Goal: Transaction & Acquisition: Purchase product/service

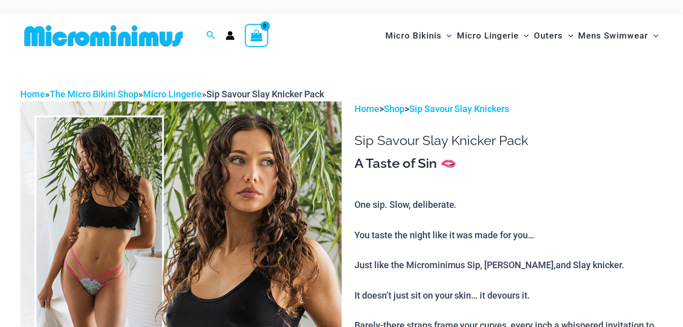
scroll to position [1, 0]
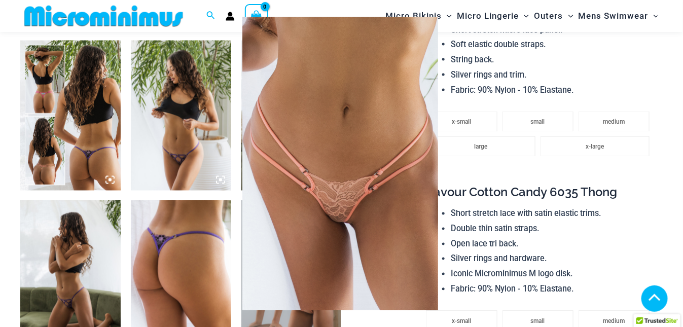
scroll to position [649, 0]
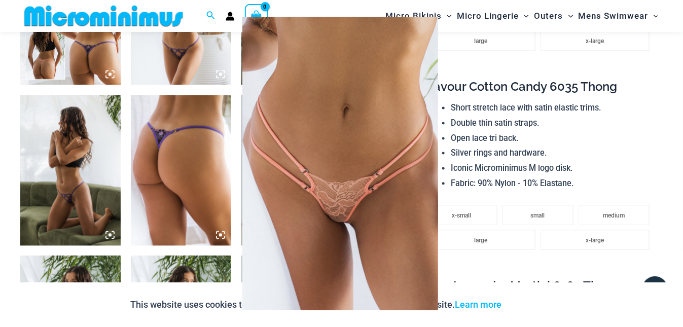
click at [531, 63] on div at bounding box center [341, 163] width 683 height 327
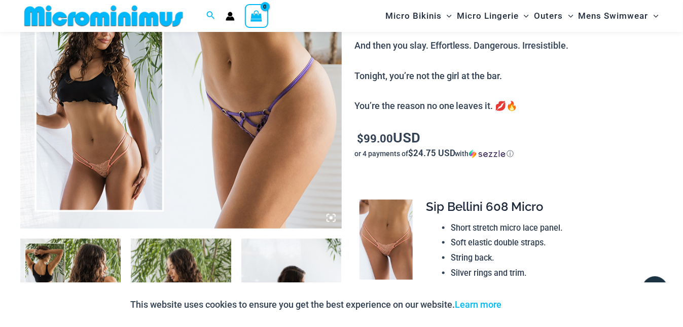
scroll to position [345, 0]
click at [330, 218] on icon at bounding box center [330, 218] width 3 height 3
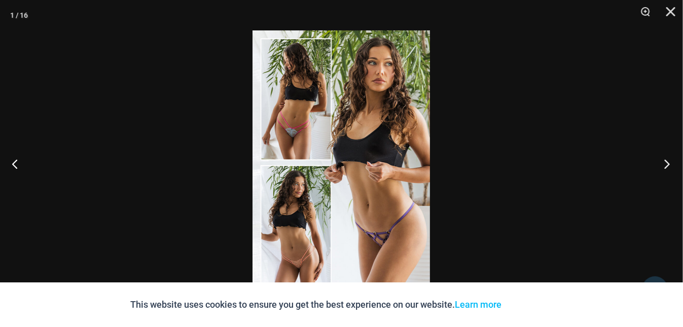
click at [667, 160] on button "Next" at bounding box center [664, 163] width 38 height 51
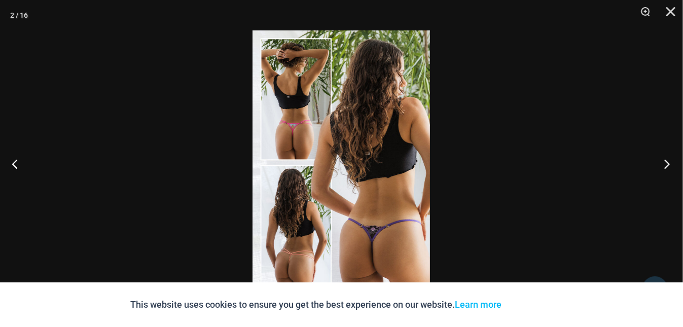
click at [666, 160] on button "Next" at bounding box center [664, 163] width 38 height 51
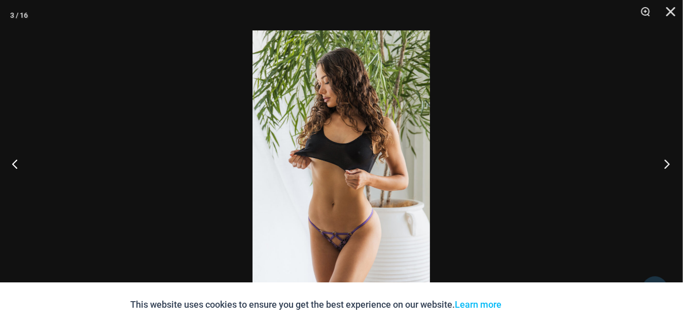
click at [664, 160] on button "Next" at bounding box center [664, 163] width 38 height 51
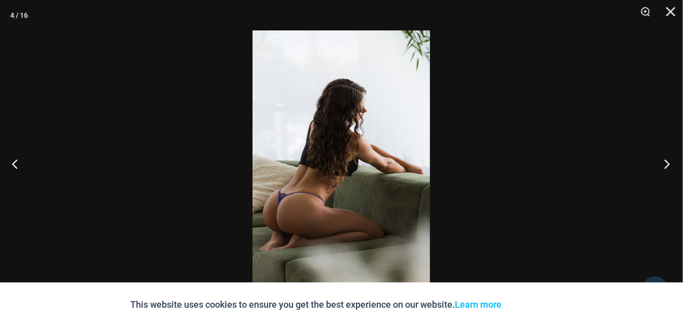
click at [668, 164] on button "Next" at bounding box center [664, 163] width 38 height 51
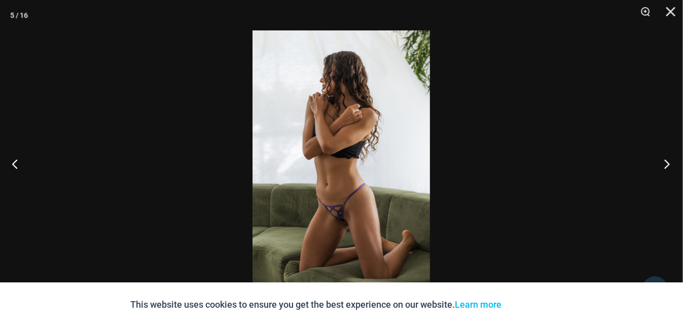
click at [665, 166] on button "Next" at bounding box center [664, 163] width 38 height 51
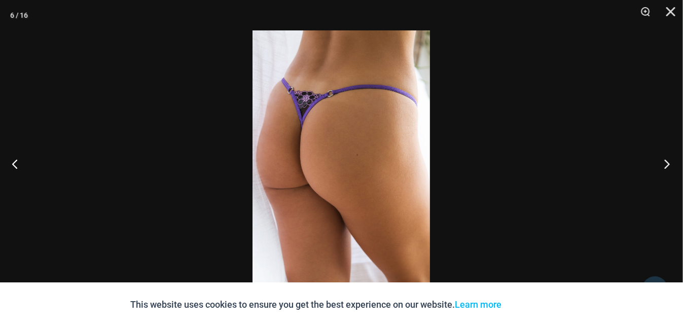
click at [664, 166] on button "Next" at bounding box center [664, 163] width 38 height 51
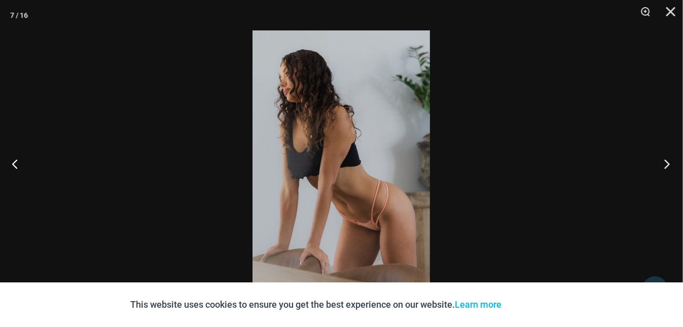
click at [664, 166] on button "Next" at bounding box center [664, 163] width 38 height 51
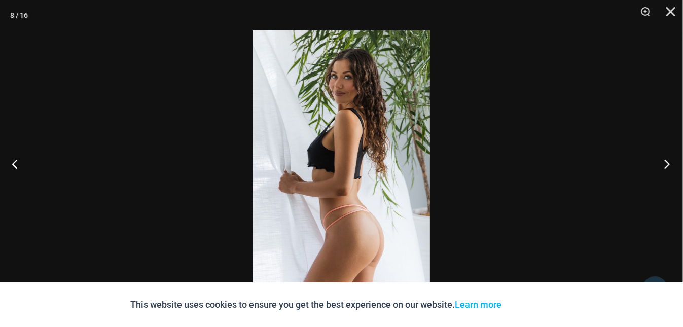
click at [664, 166] on button "Next" at bounding box center [664, 163] width 38 height 51
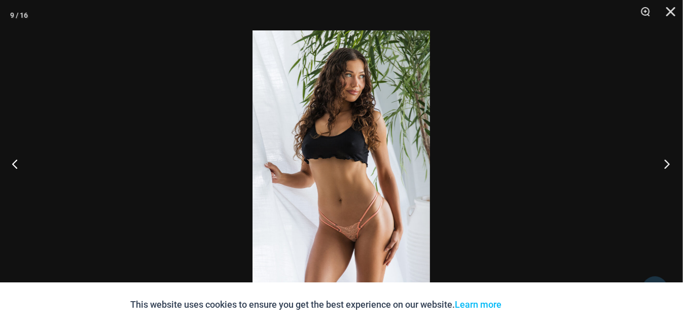
click at [664, 166] on button "Next" at bounding box center [664, 163] width 38 height 51
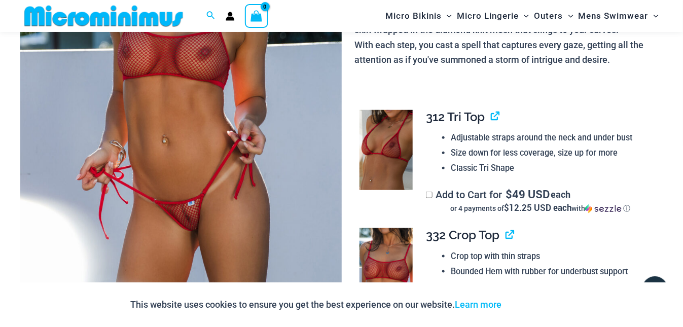
scroll to position [244, 0]
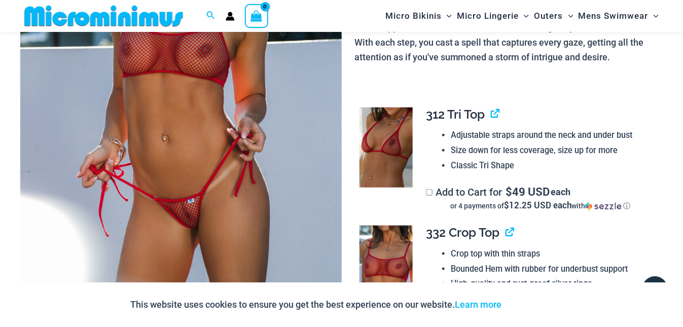
click at [387, 154] on img at bounding box center [385, 147] width 53 height 80
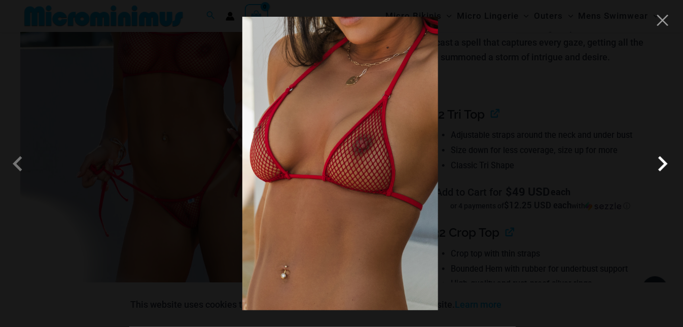
click at [666, 162] on span at bounding box center [662, 163] width 30 height 30
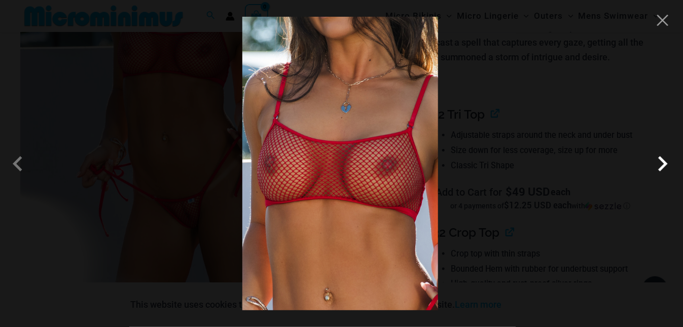
click at [667, 164] on span at bounding box center [662, 163] width 30 height 30
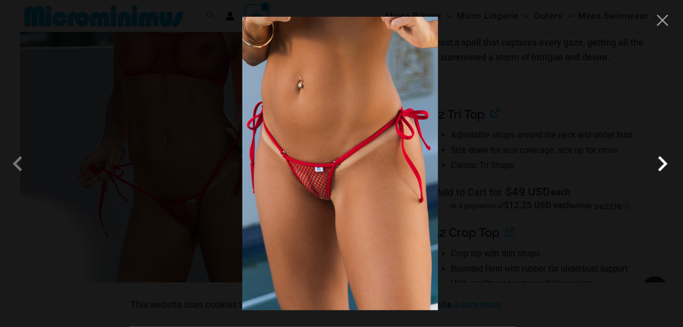
click at [660, 161] on span at bounding box center [662, 163] width 30 height 30
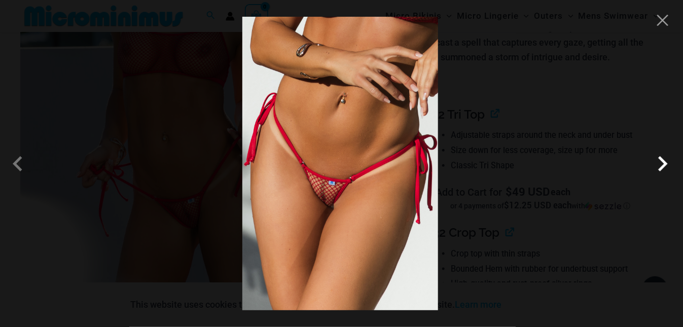
click at [662, 160] on span at bounding box center [662, 163] width 30 height 30
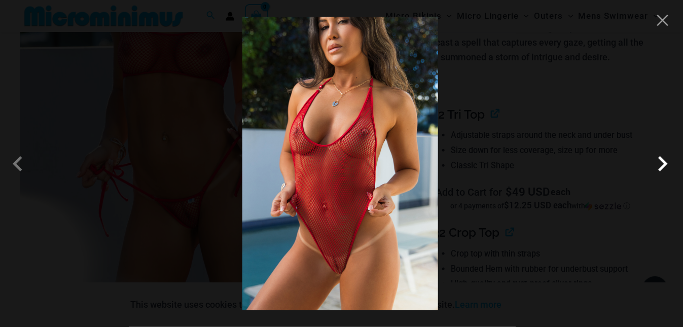
click at [661, 164] on span at bounding box center [662, 163] width 30 height 30
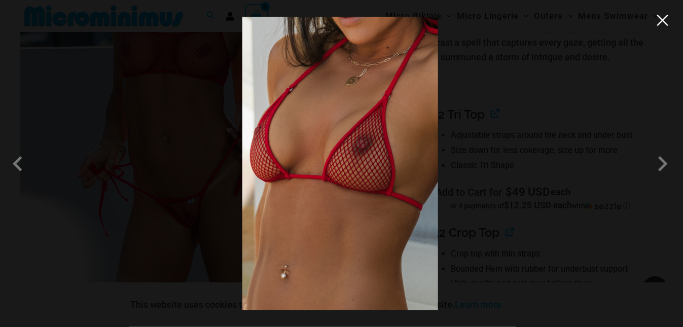
click at [662, 20] on button "Close" at bounding box center [662, 20] width 15 height 15
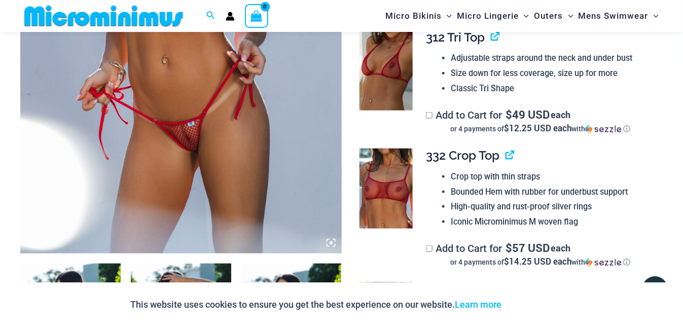
scroll to position [346, 0]
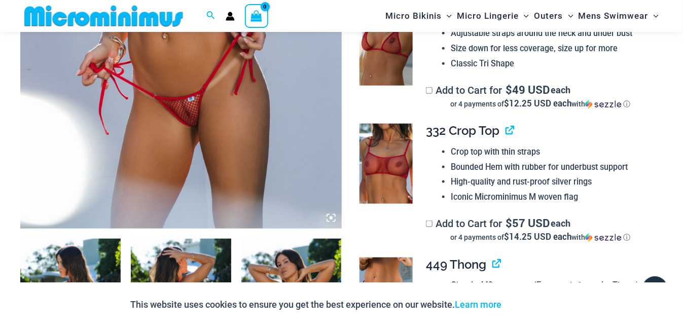
click at [329, 218] on icon at bounding box center [330, 217] width 9 height 9
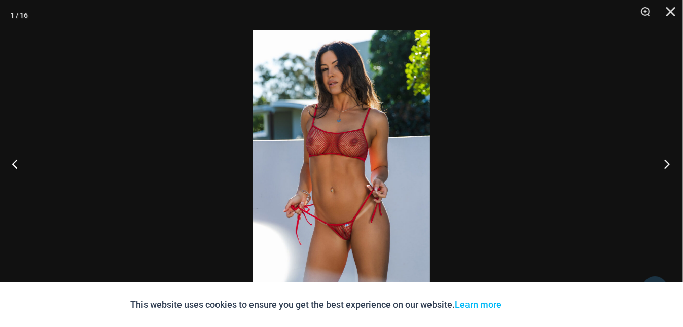
click at [668, 163] on button "Next" at bounding box center [664, 163] width 38 height 51
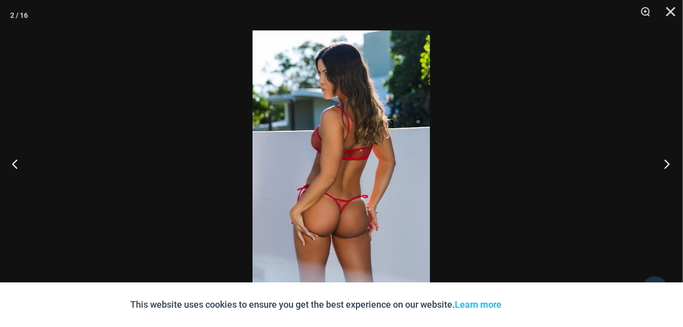
click at [668, 163] on button "Next" at bounding box center [664, 163] width 38 height 51
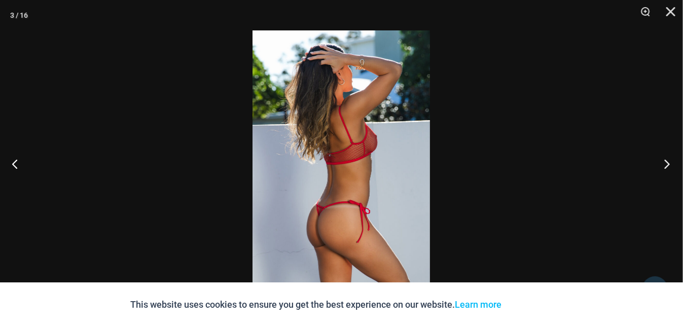
click at [668, 163] on button "Next" at bounding box center [664, 163] width 38 height 51
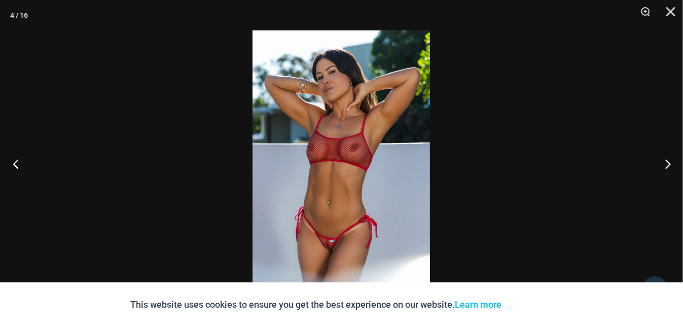
click at [12, 164] on button "Previous" at bounding box center [19, 163] width 38 height 51
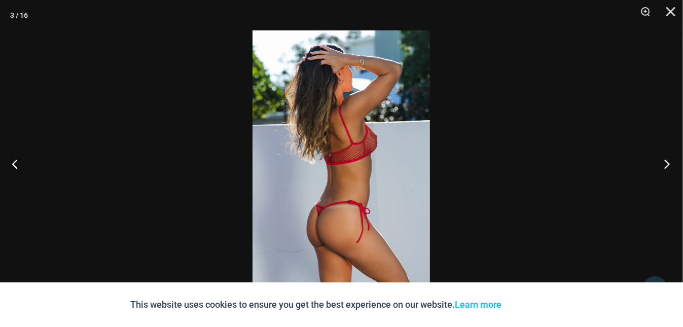
click at [666, 161] on button "Next" at bounding box center [664, 163] width 38 height 51
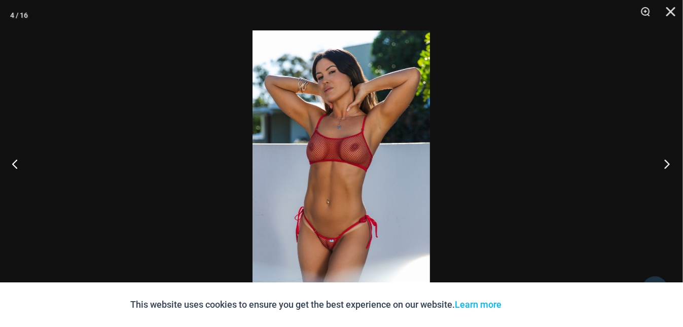
click at [666, 161] on button "Next" at bounding box center [664, 163] width 38 height 51
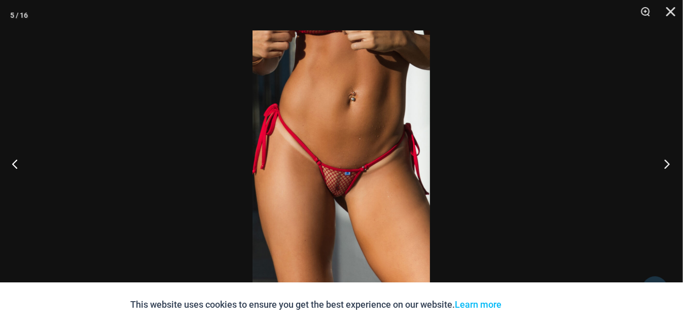
click at [665, 164] on button "Next" at bounding box center [664, 163] width 38 height 51
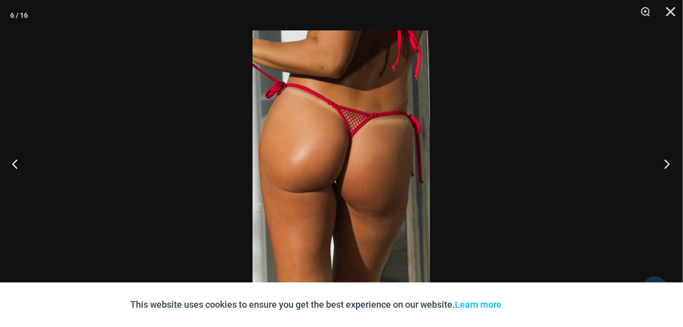
click at [666, 164] on button "Next" at bounding box center [664, 163] width 38 height 51
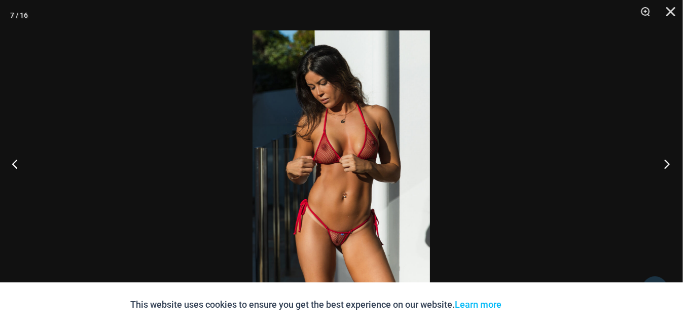
click at [666, 164] on button "Next" at bounding box center [664, 163] width 38 height 51
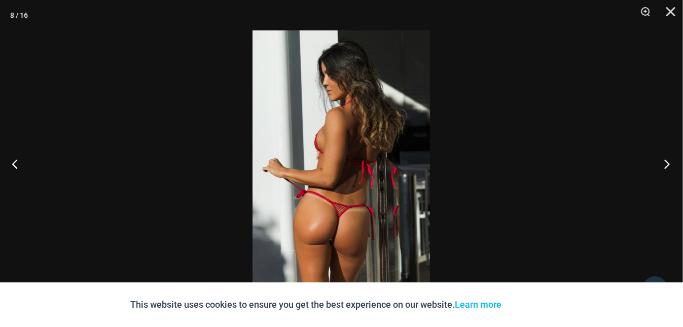
click at [666, 164] on button "Next" at bounding box center [664, 163] width 38 height 51
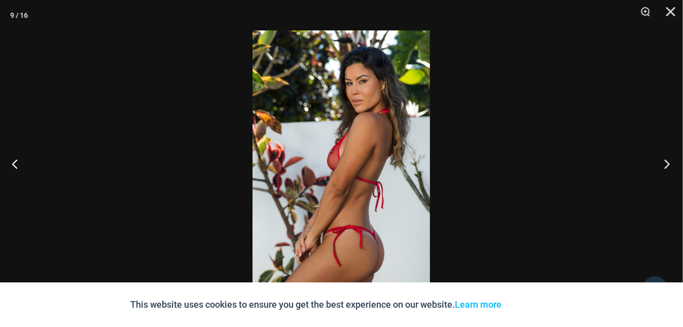
click at [666, 164] on button "Next" at bounding box center [664, 163] width 38 height 51
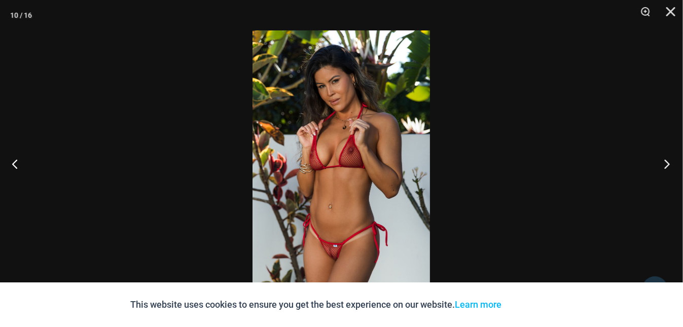
click at [666, 164] on button "Next" at bounding box center [664, 163] width 38 height 51
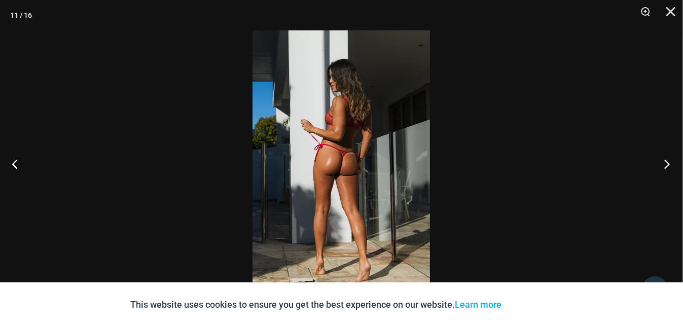
click at [666, 164] on button "Next" at bounding box center [664, 163] width 38 height 51
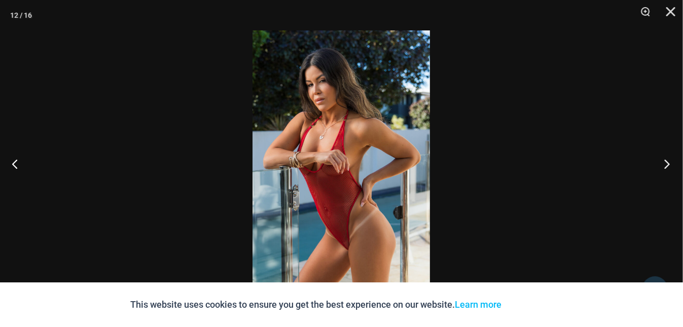
click at [666, 164] on button "Next" at bounding box center [664, 163] width 38 height 51
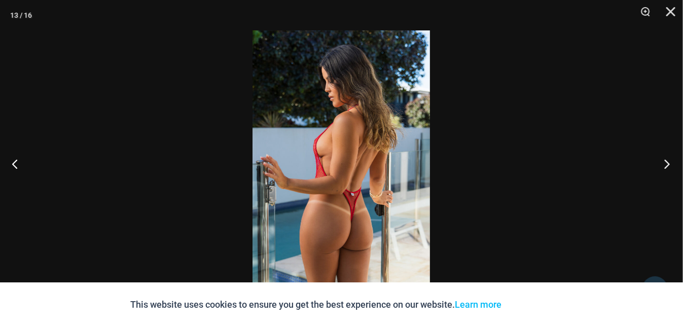
click at [666, 164] on button "Next" at bounding box center [664, 163] width 38 height 51
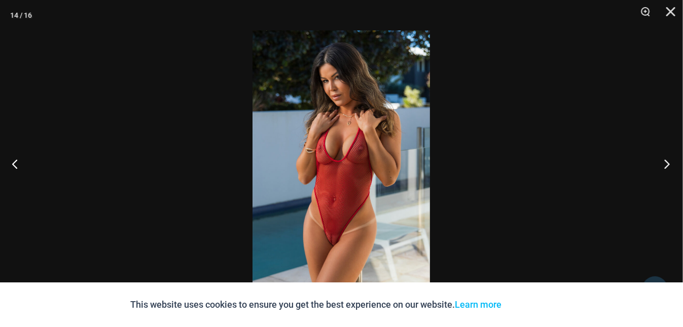
click at [666, 164] on button "Next" at bounding box center [664, 163] width 38 height 51
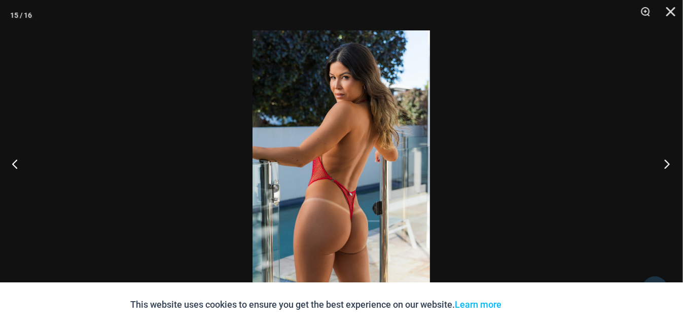
click at [666, 164] on button "Next" at bounding box center [664, 163] width 38 height 51
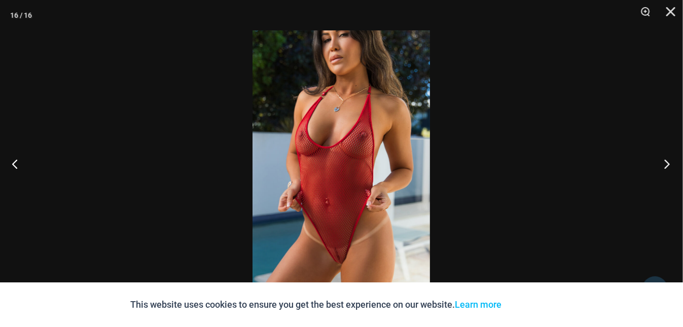
click at [666, 164] on button "Next" at bounding box center [664, 163] width 38 height 51
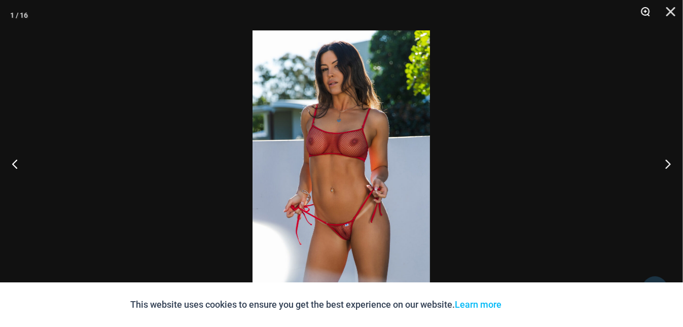
click at [645, 16] on button "Zoom" at bounding box center [641, 15] width 25 height 30
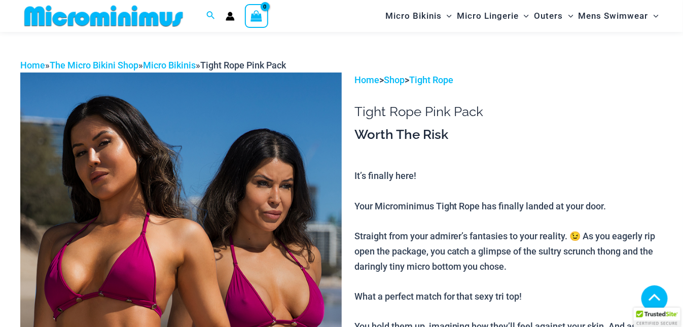
scroll to position [345, 0]
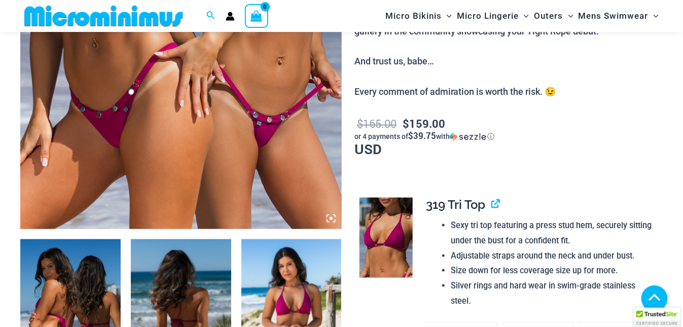
click at [330, 217] on icon at bounding box center [330, 218] width 3 height 3
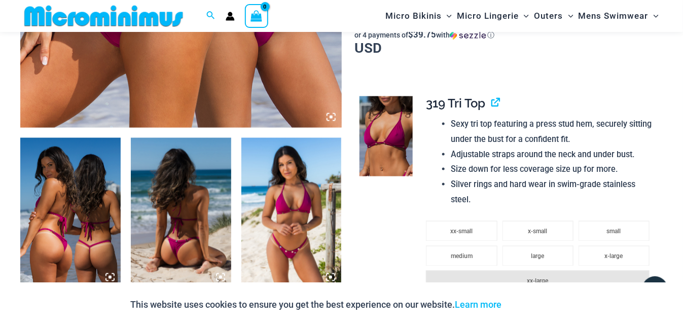
click at [326, 117] on icon at bounding box center [330, 117] width 9 height 9
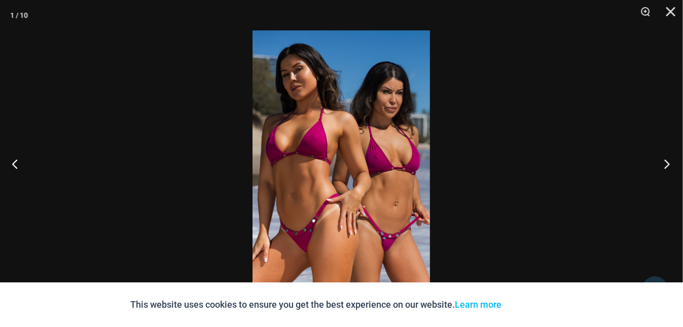
click at [666, 162] on button "Next" at bounding box center [664, 163] width 38 height 51
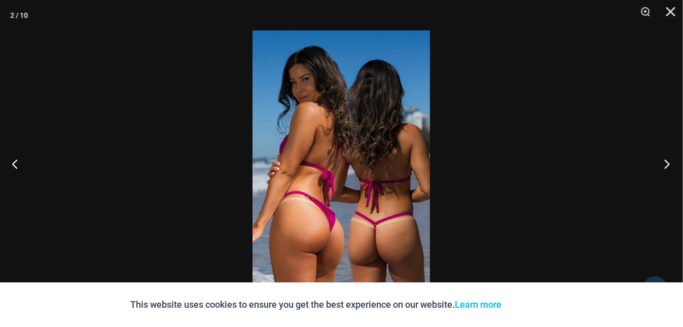
click at [666, 162] on button "Next" at bounding box center [664, 163] width 38 height 51
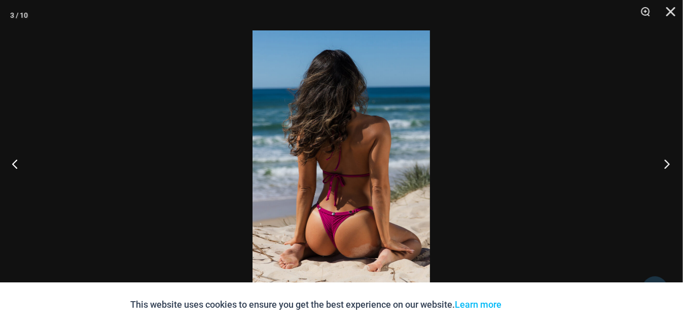
click at [668, 167] on button "Next" at bounding box center [664, 163] width 38 height 51
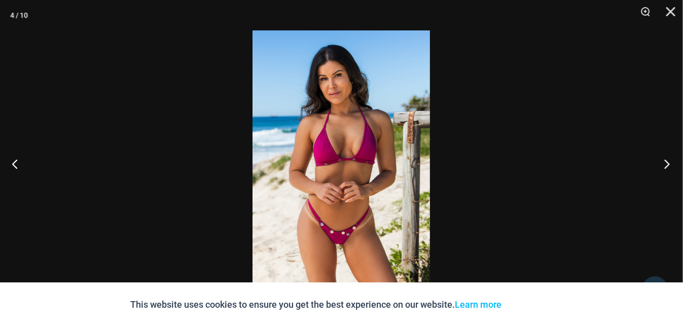
click at [668, 167] on button "Next" at bounding box center [664, 163] width 38 height 51
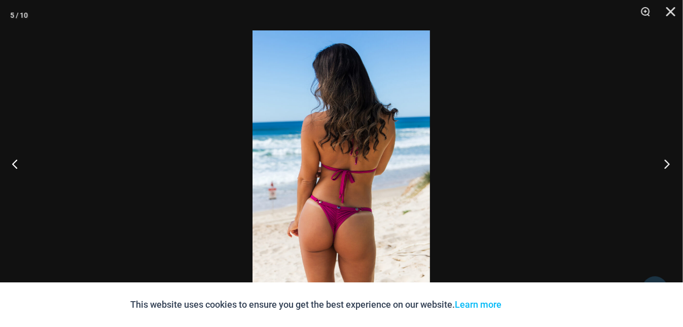
click at [668, 167] on button "Next" at bounding box center [664, 163] width 38 height 51
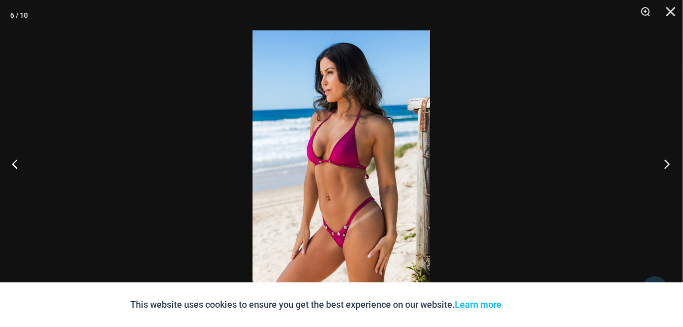
click at [668, 167] on button "Next" at bounding box center [664, 163] width 38 height 51
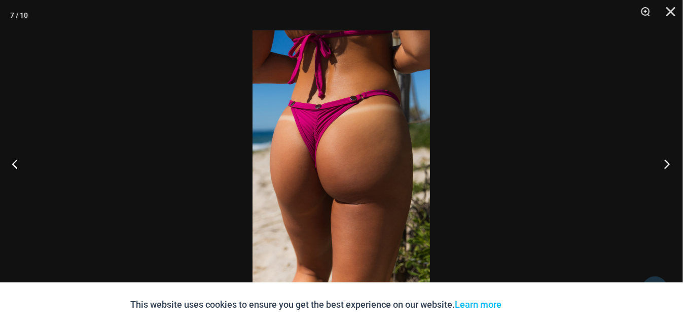
click at [668, 167] on button "Next" at bounding box center [664, 163] width 38 height 51
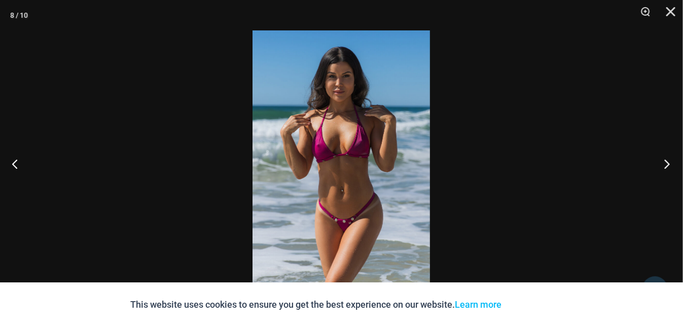
click at [668, 167] on button "Next" at bounding box center [664, 163] width 38 height 51
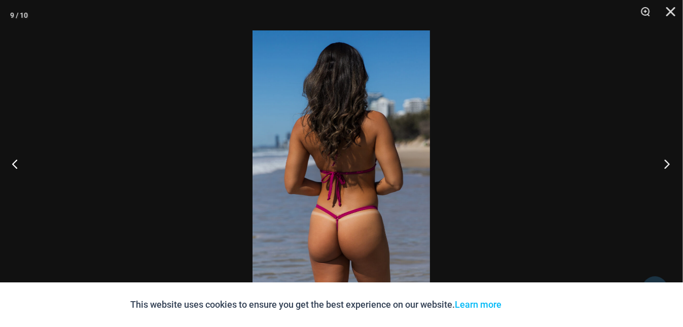
click at [668, 167] on button "Next" at bounding box center [664, 163] width 38 height 51
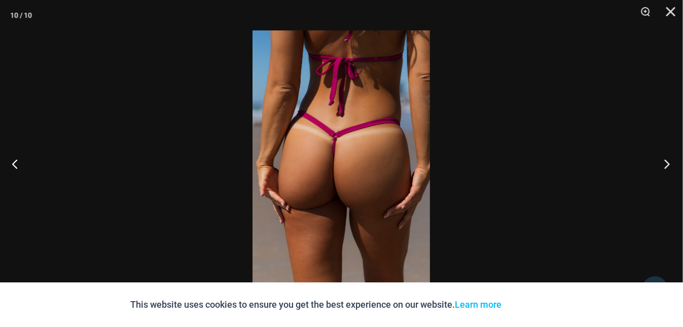
click at [668, 167] on button "Next" at bounding box center [664, 163] width 38 height 51
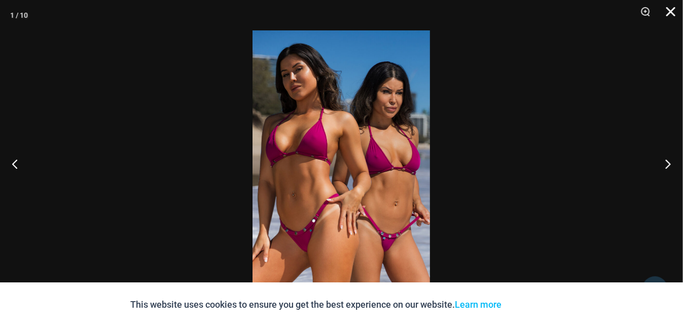
click at [674, 11] on button "Close" at bounding box center [666, 15] width 25 height 30
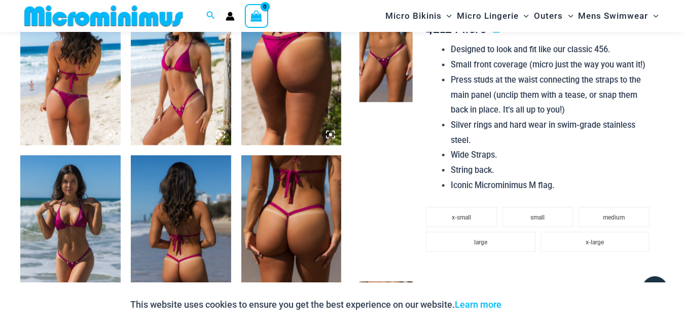
scroll to position [751, 0]
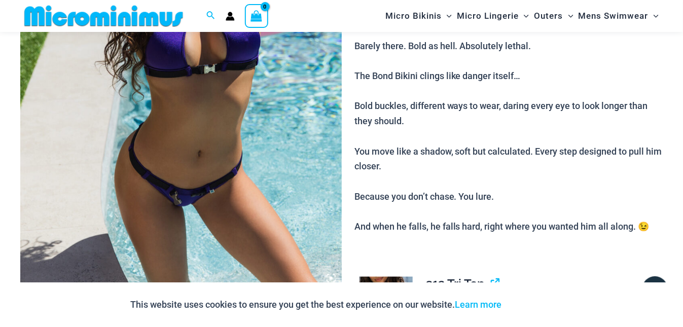
scroll to position [345, 0]
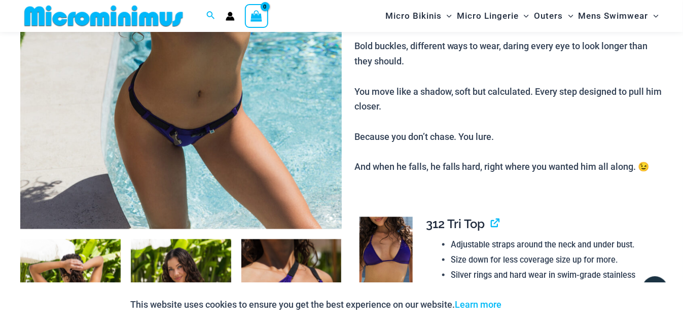
click at [390, 249] on img at bounding box center [385, 257] width 53 height 80
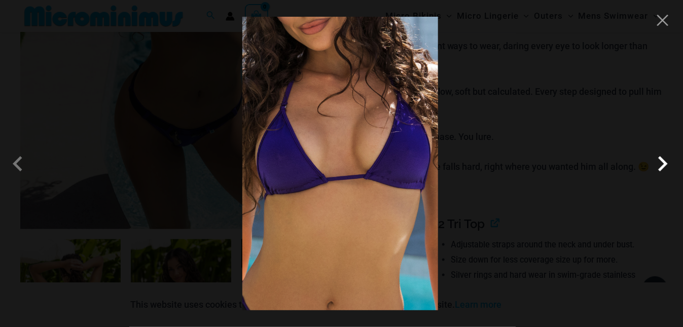
click at [662, 167] on span at bounding box center [662, 163] width 30 height 30
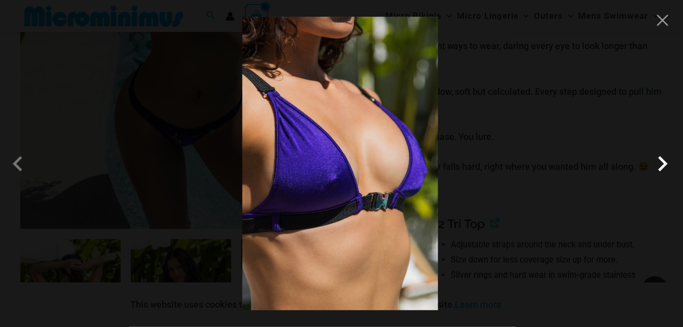
click at [663, 166] on span at bounding box center [662, 163] width 30 height 30
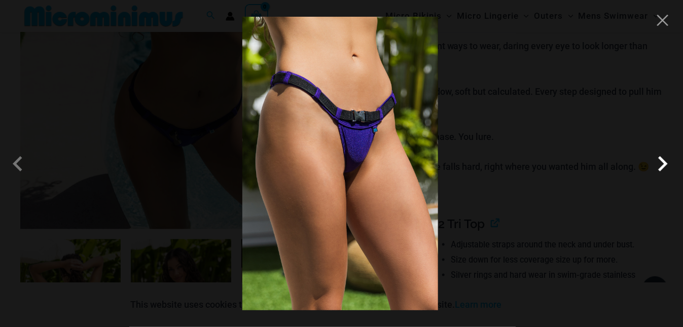
click at [662, 168] on span at bounding box center [662, 163] width 30 height 30
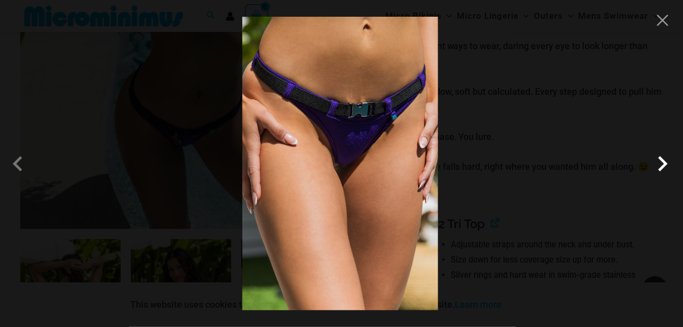
click at [662, 168] on span at bounding box center [662, 163] width 30 height 30
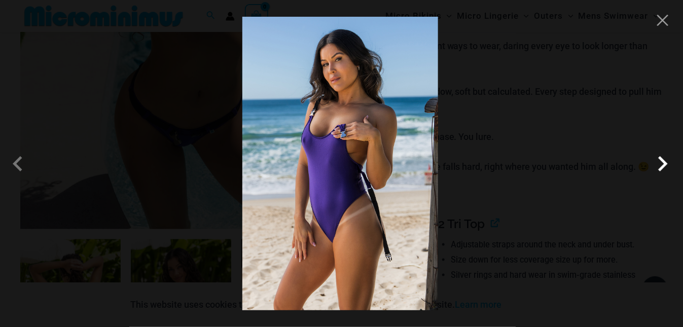
click at [662, 168] on span at bounding box center [662, 163] width 30 height 30
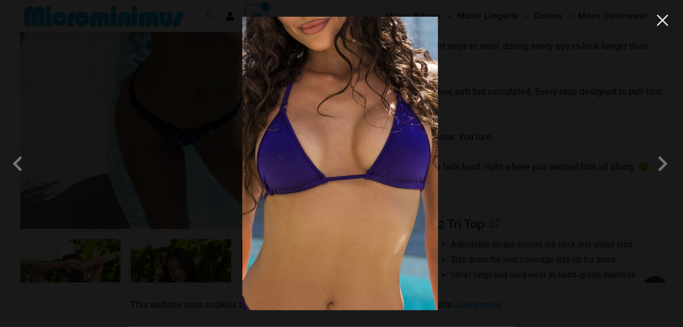
click at [663, 23] on button "Close" at bounding box center [662, 20] width 15 height 15
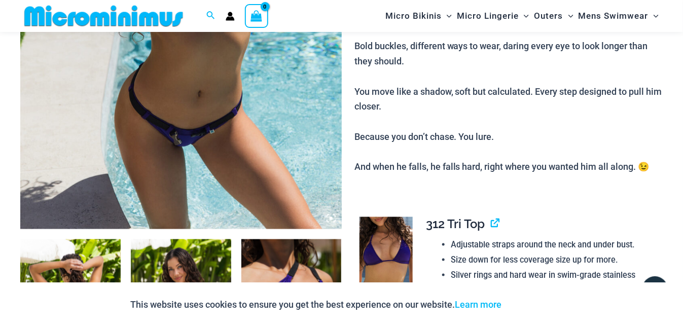
click at [330, 218] on icon at bounding box center [330, 218] width 3 height 3
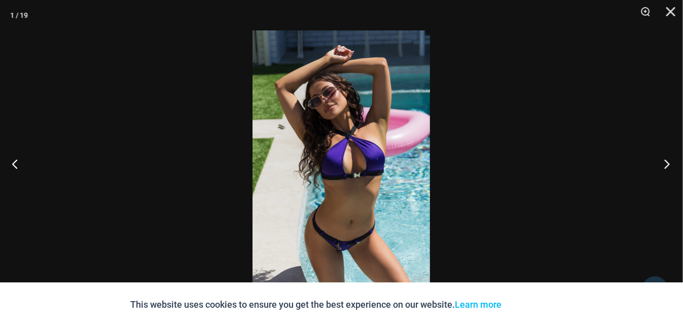
click at [669, 163] on button "Next" at bounding box center [664, 163] width 38 height 51
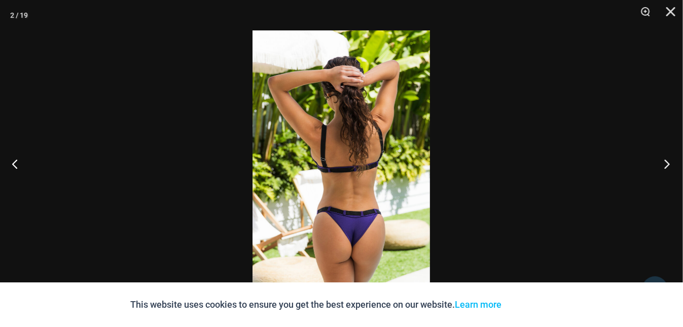
click at [669, 163] on button "Next" at bounding box center [664, 163] width 38 height 51
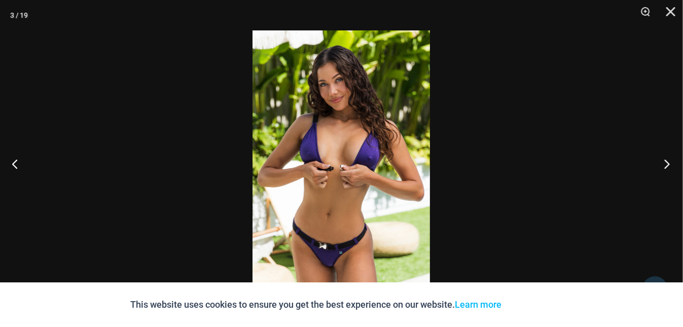
click at [669, 167] on button "Next" at bounding box center [664, 163] width 38 height 51
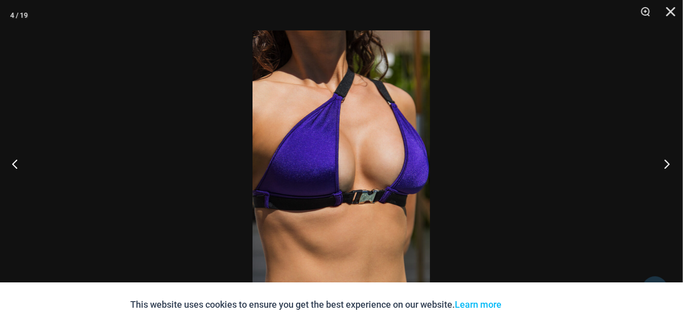
click at [669, 167] on button "Next" at bounding box center [664, 163] width 38 height 51
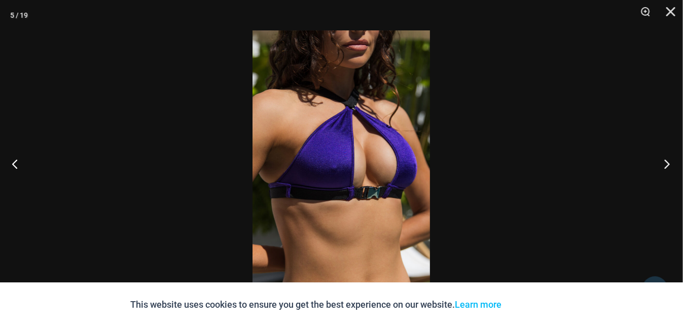
click at [669, 167] on button "Next" at bounding box center [664, 163] width 38 height 51
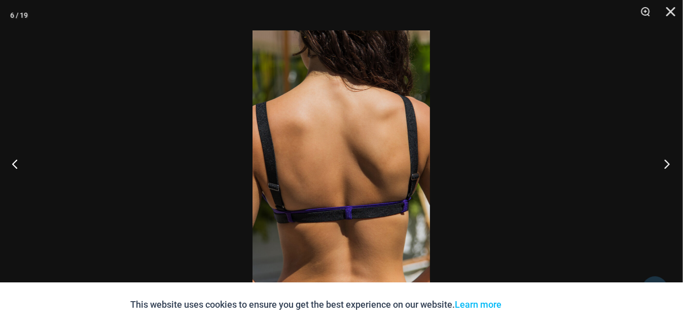
click at [669, 167] on button "Next" at bounding box center [664, 163] width 38 height 51
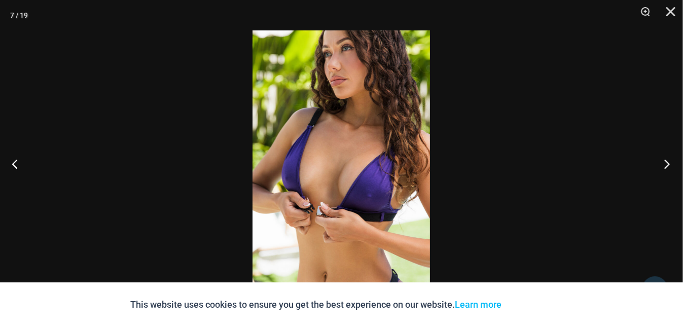
click at [669, 167] on button "Next" at bounding box center [664, 163] width 38 height 51
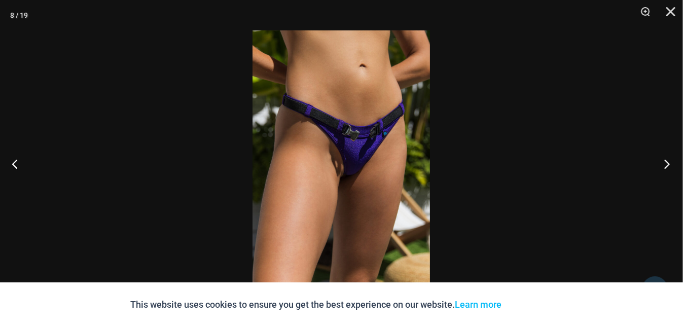
click at [669, 167] on button "Next" at bounding box center [664, 163] width 38 height 51
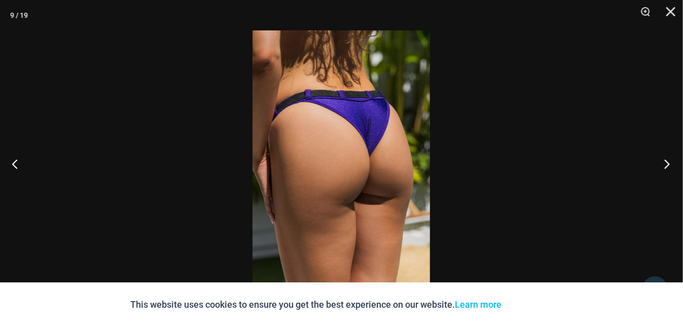
click at [669, 167] on button "Next" at bounding box center [664, 163] width 38 height 51
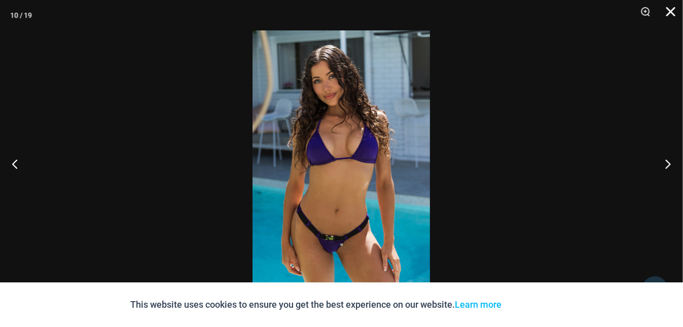
click at [670, 13] on button "Close" at bounding box center [666, 15] width 25 height 30
